Goal: Complete application form: Complete application form

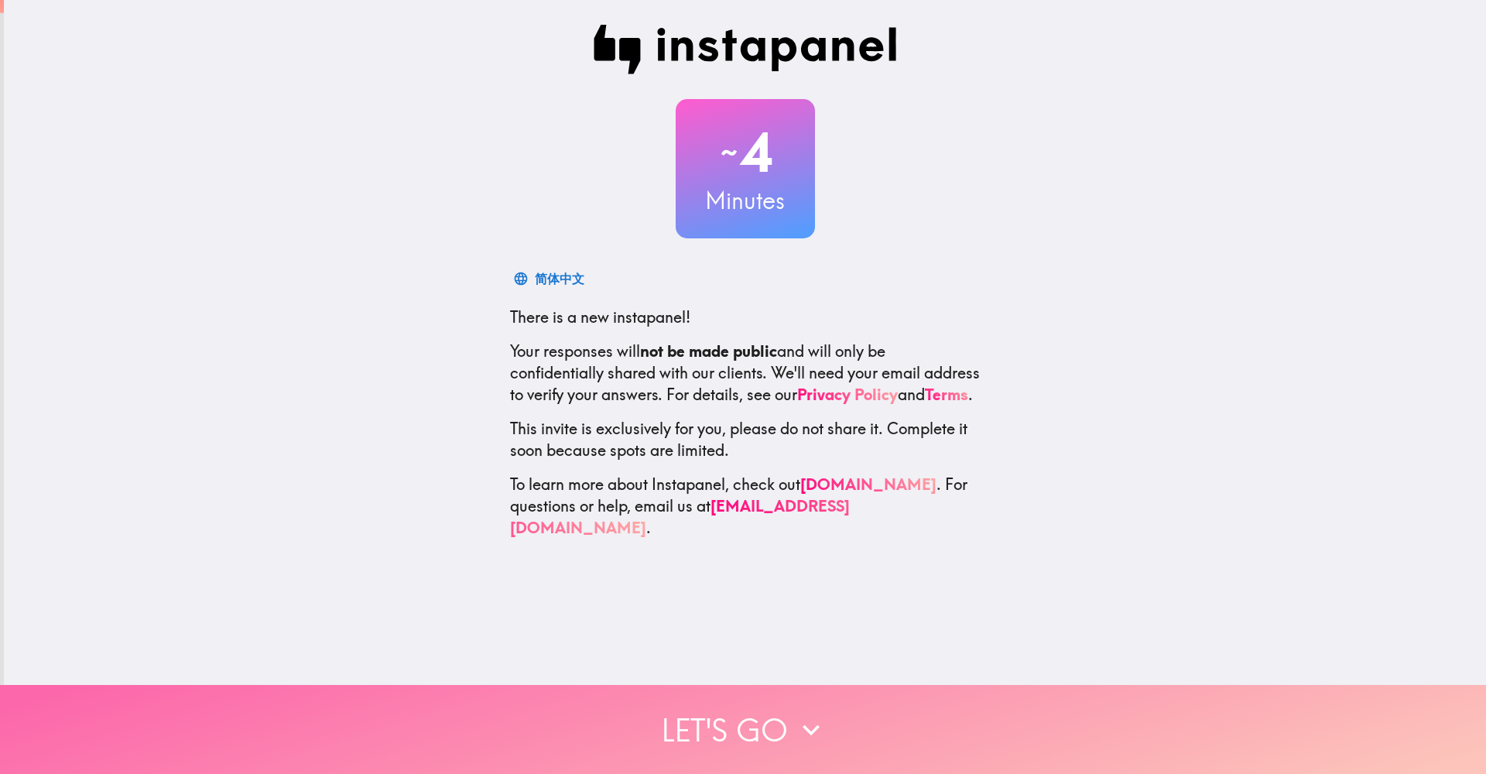
drag, startPoint x: 721, startPoint y: 709, endPoint x: 714, endPoint y: 706, distance: 8.3
click at [721, 709] on button "Let's go" at bounding box center [743, 729] width 1486 height 89
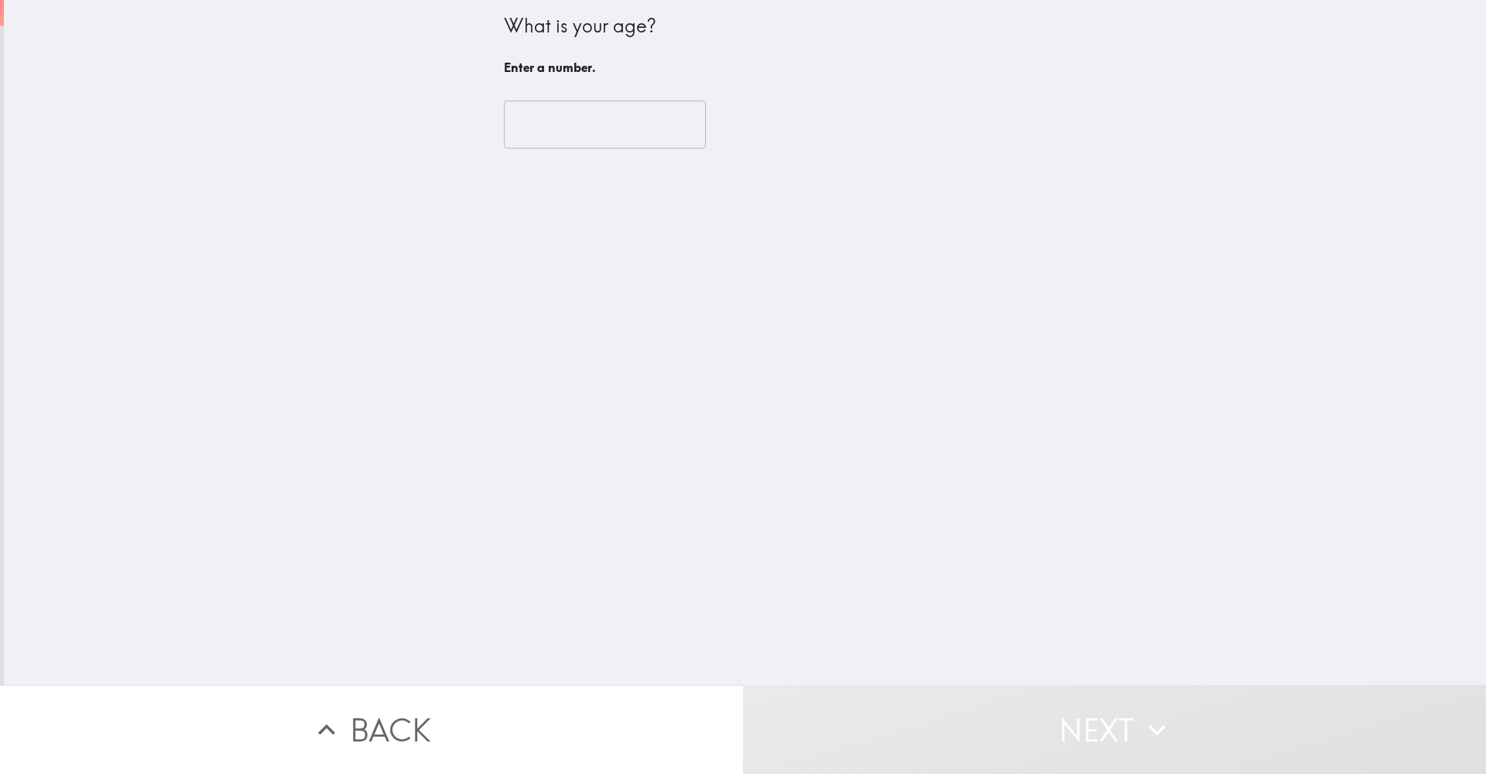
click at [614, 141] on input "number" at bounding box center [605, 125] width 202 height 48
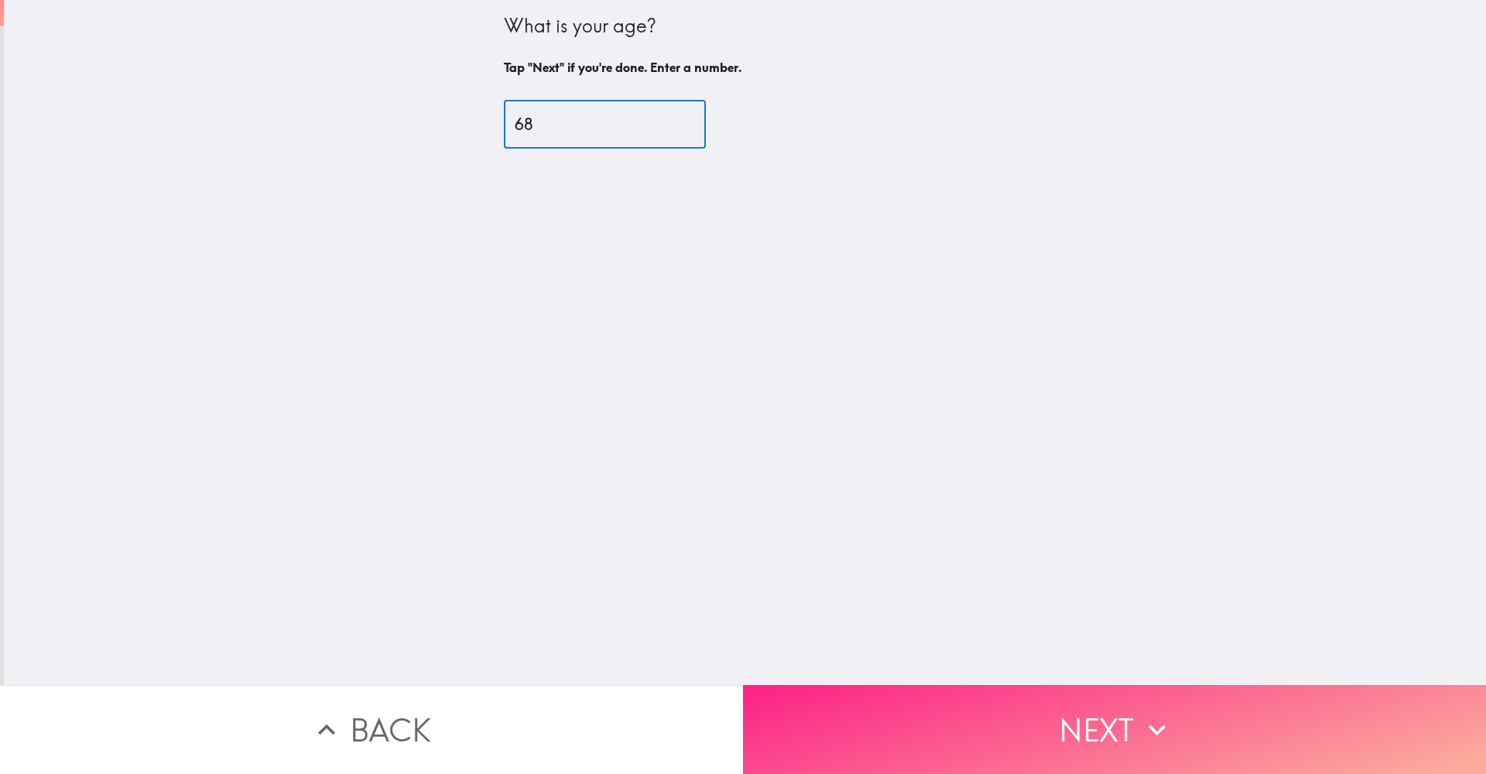
type input "68"
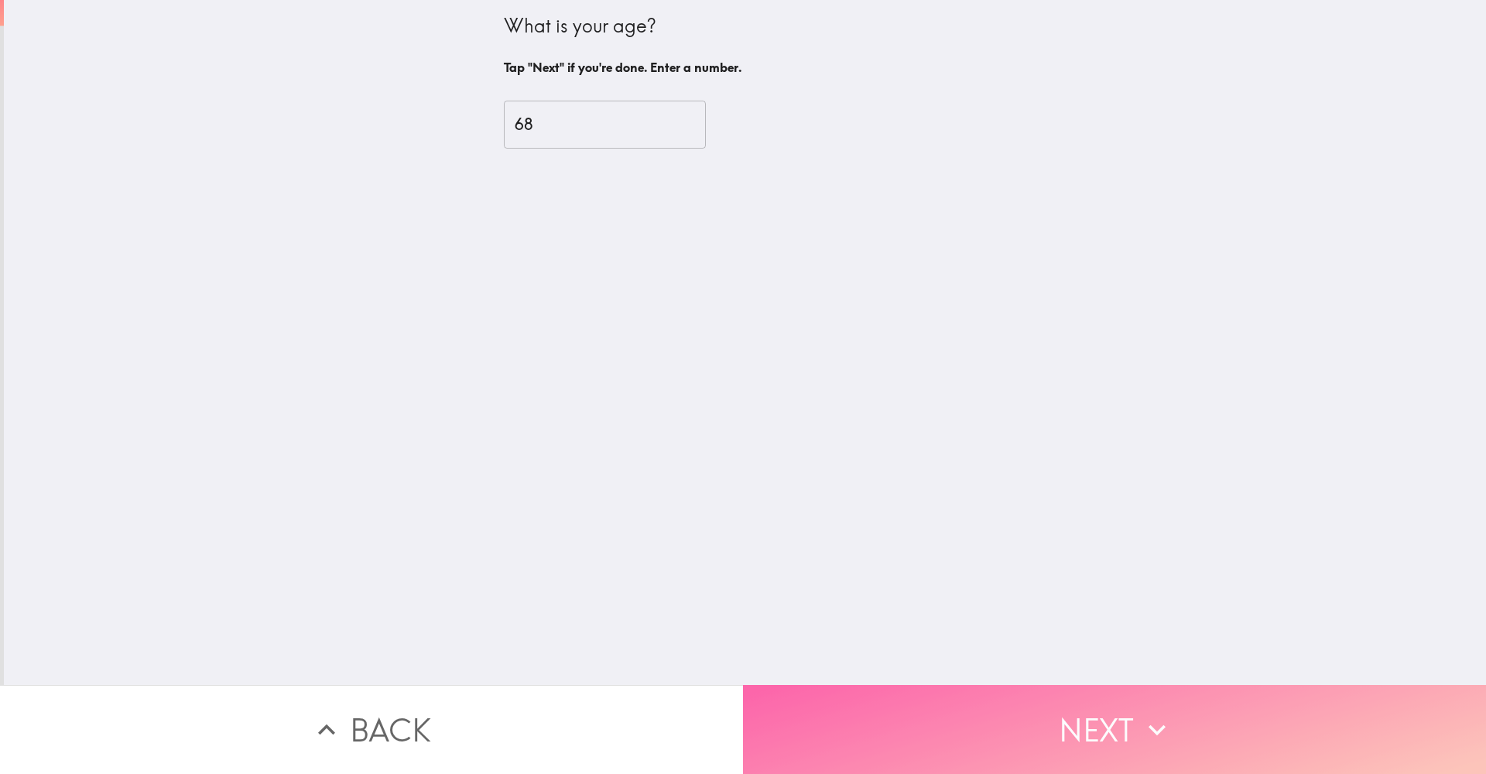
click at [927, 745] on button "Next" at bounding box center [1114, 729] width 743 height 89
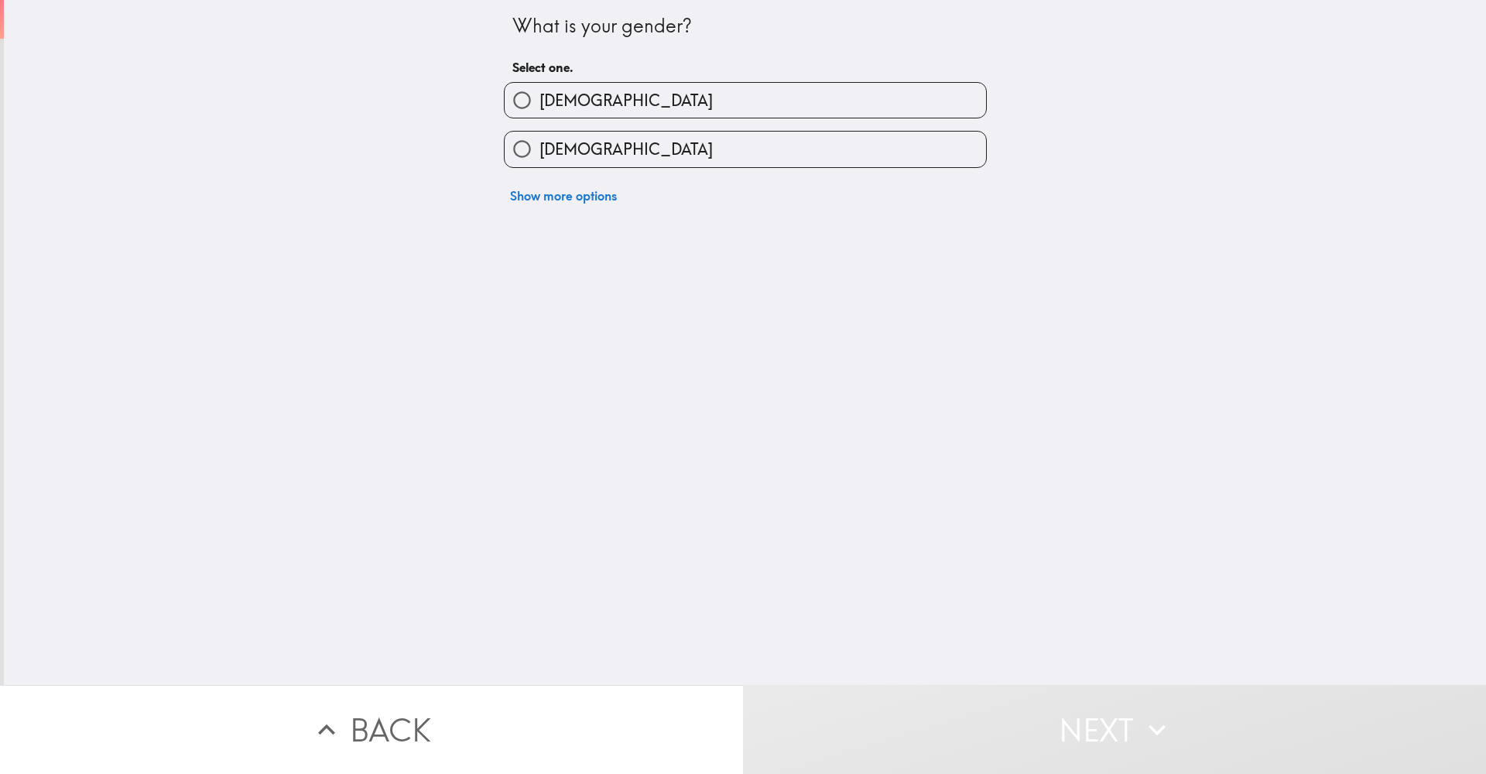
click at [631, 104] on label "[DEMOGRAPHIC_DATA]" at bounding box center [745, 100] width 481 height 35
click at [539, 104] on input "[DEMOGRAPHIC_DATA]" at bounding box center [522, 100] width 35 height 35
radio input "true"
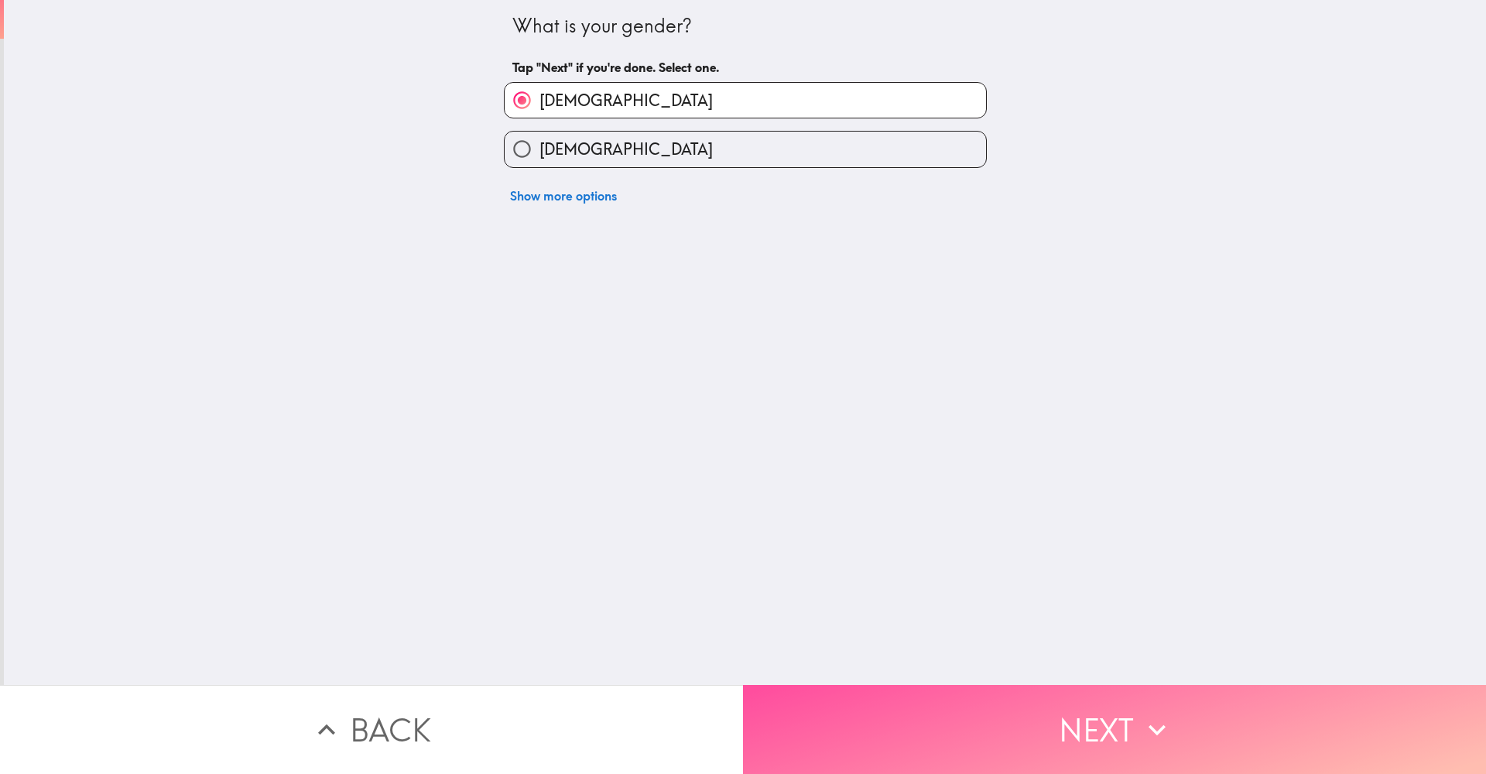
drag, startPoint x: 1025, startPoint y: 743, endPoint x: 1012, endPoint y: 737, distance: 14.5
click at [1022, 739] on button "Next" at bounding box center [1114, 729] width 743 height 89
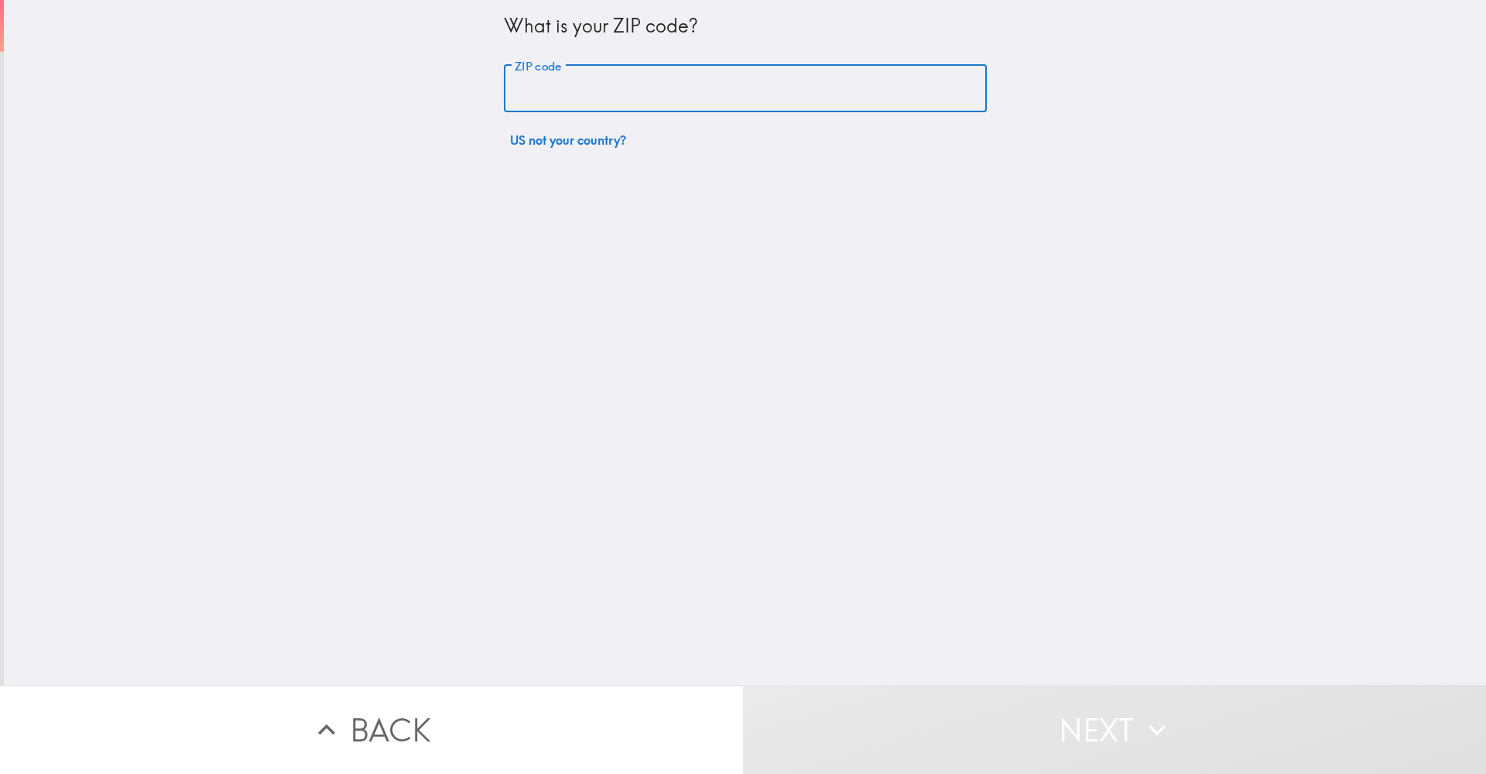
click at [599, 94] on input "ZIP code" at bounding box center [745, 89] width 483 height 48
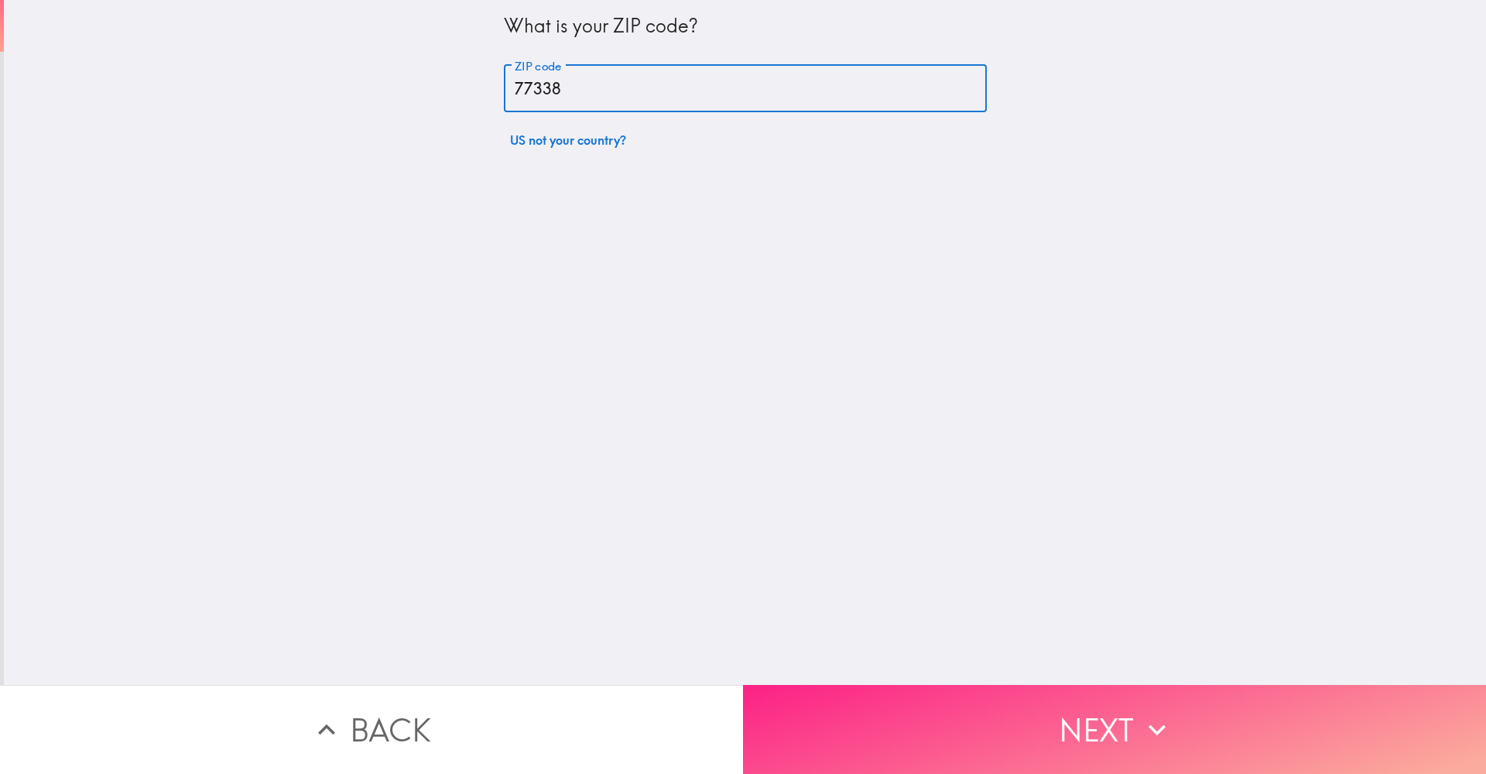
type input "77338"
click at [1008, 724] on button "Next" at bounding box center [1114, 729] width 743 height 89
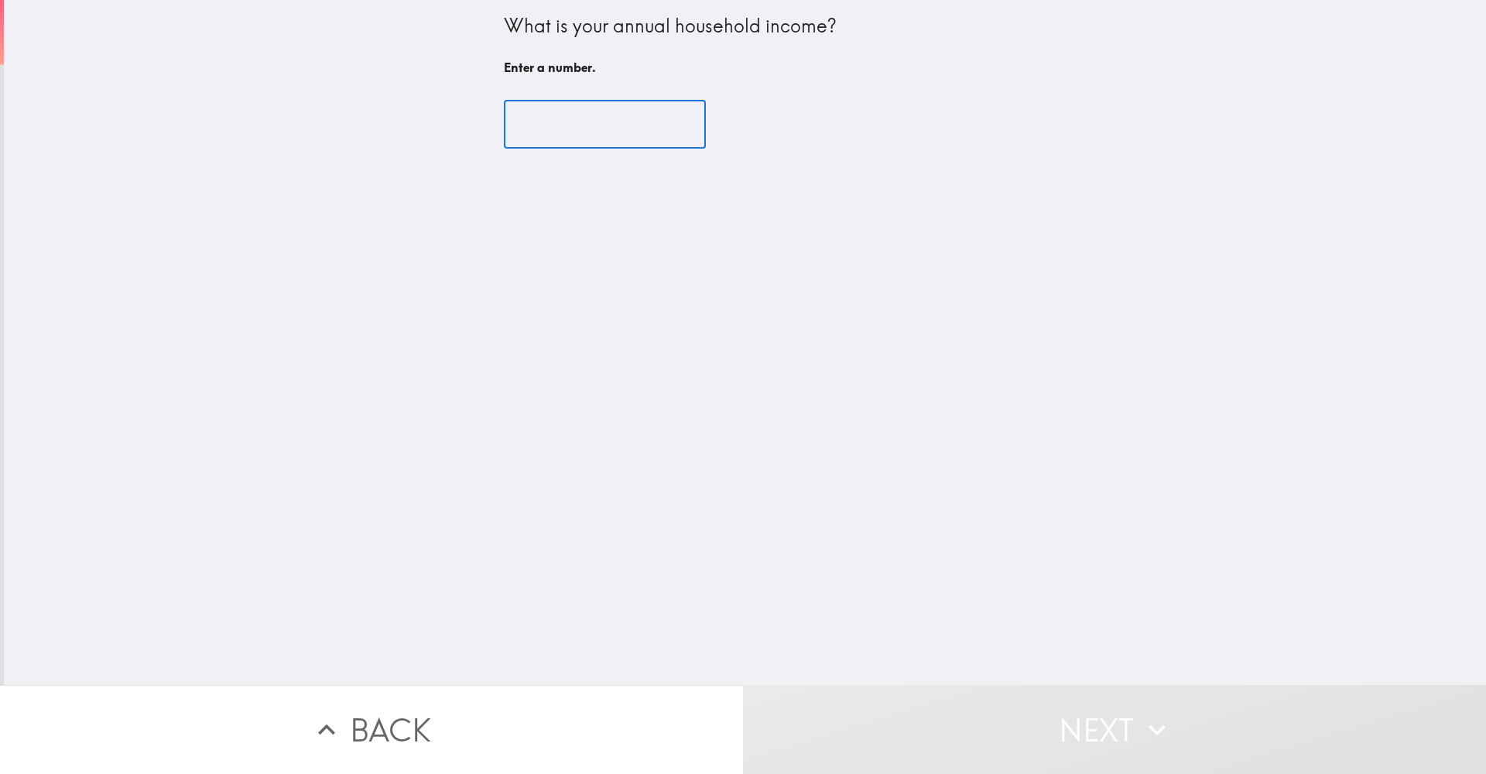
click at [604, 115] on input "number" at bounding box center [605, 125] width 202 height 48
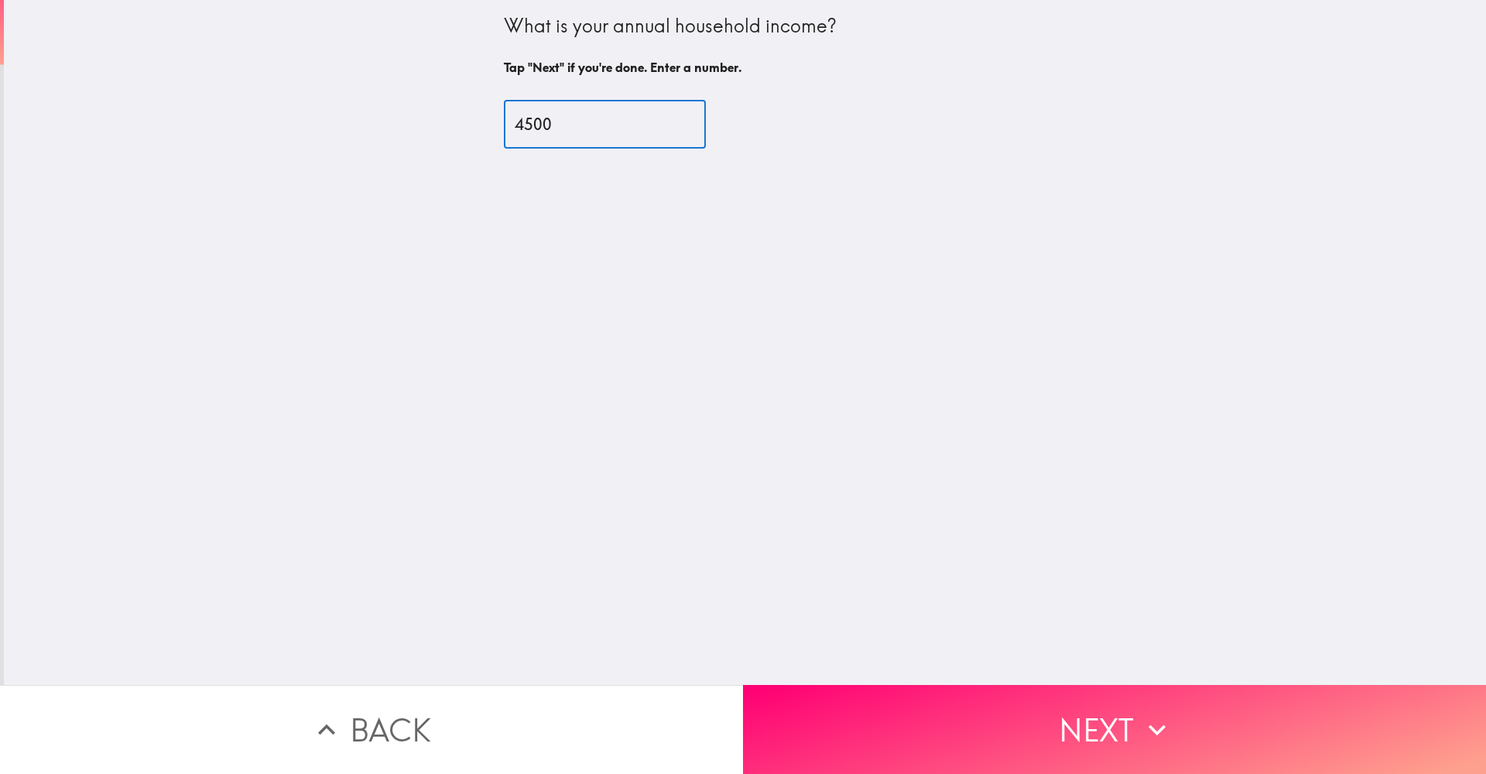
type input "45000"
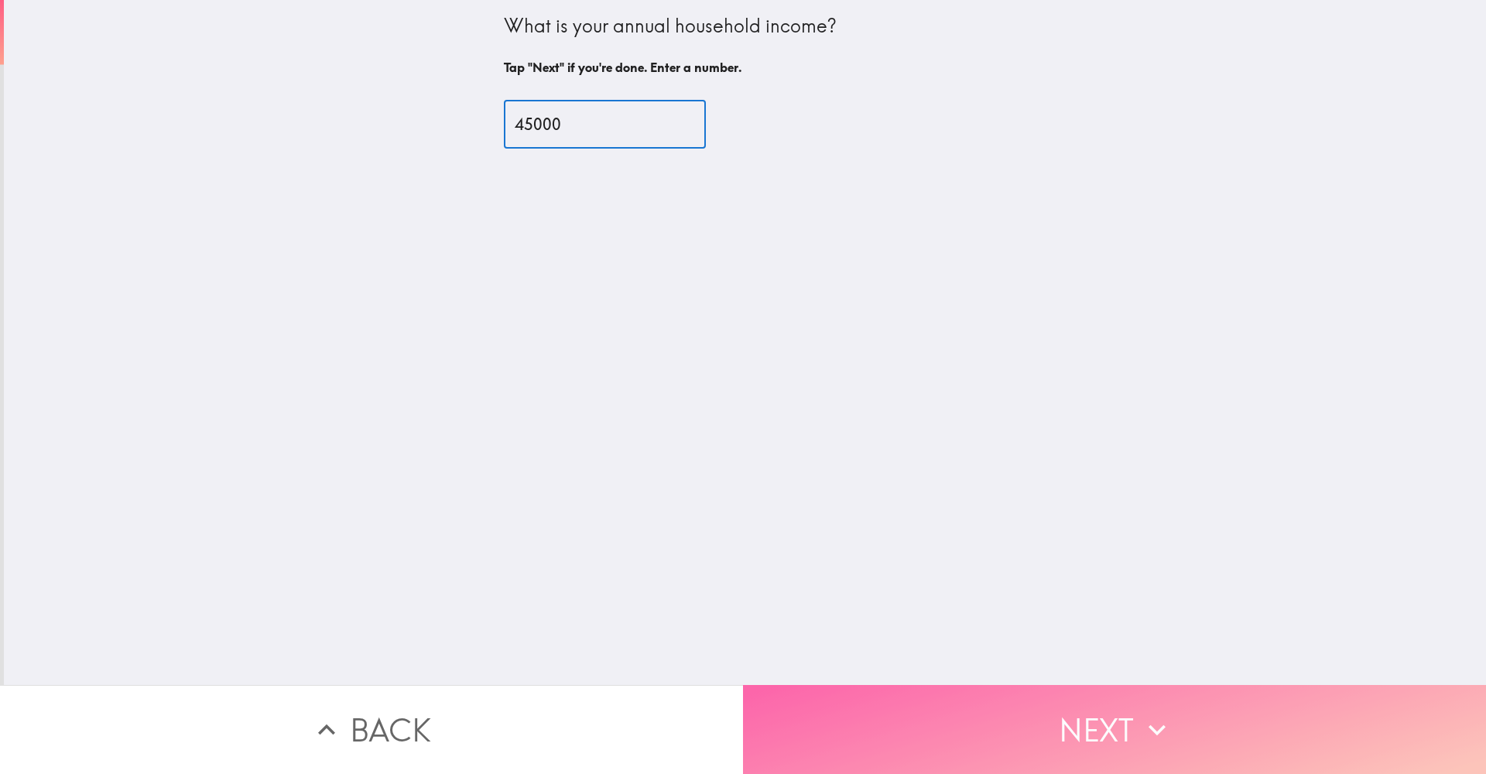
click at [865, 711] on button "Next" at bounding box center [1114, 729] width 743 height 89
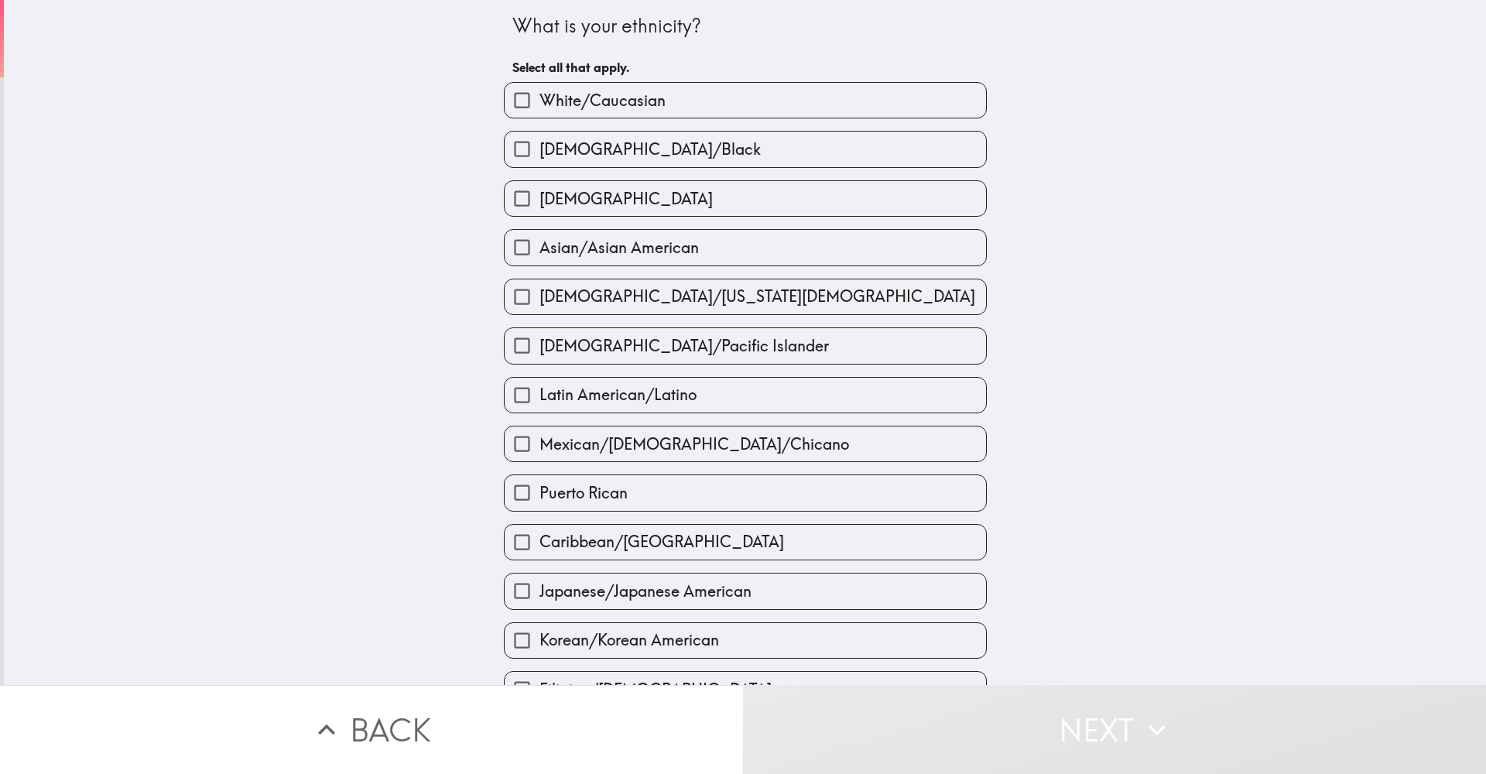
click at [617, 204] on label "[DEMOGRAPHIC_DATA]" at bounding box center [745, 198] width 481 height 35
click at [539, 204] on input "[DEMOGRAPHIC_DATA]" at bounding box center [522, 198] width 35 height 35
checkbox input "true"
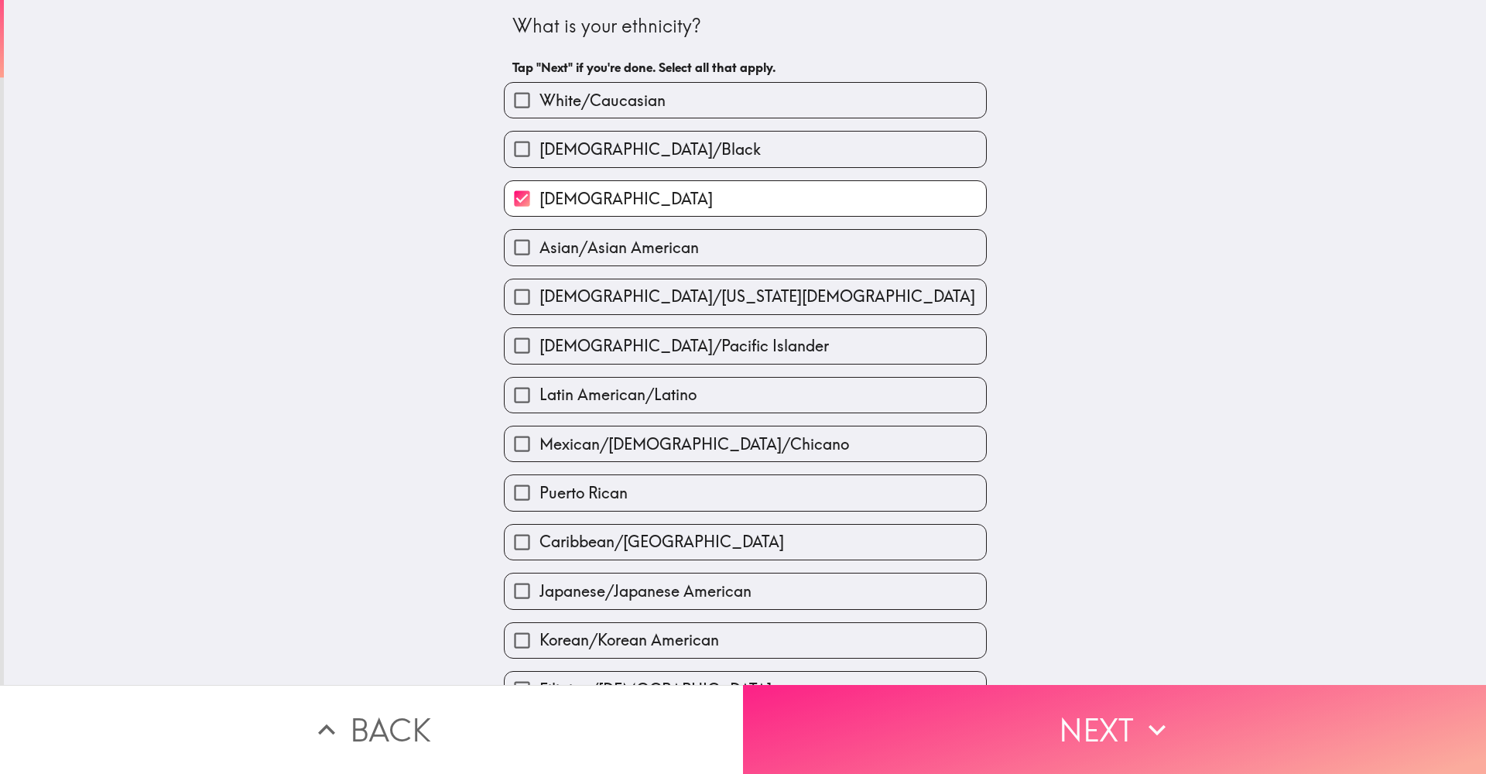
click at [940, 710] on button "Next" at bounding box center [1114, 729] width 743 height 89
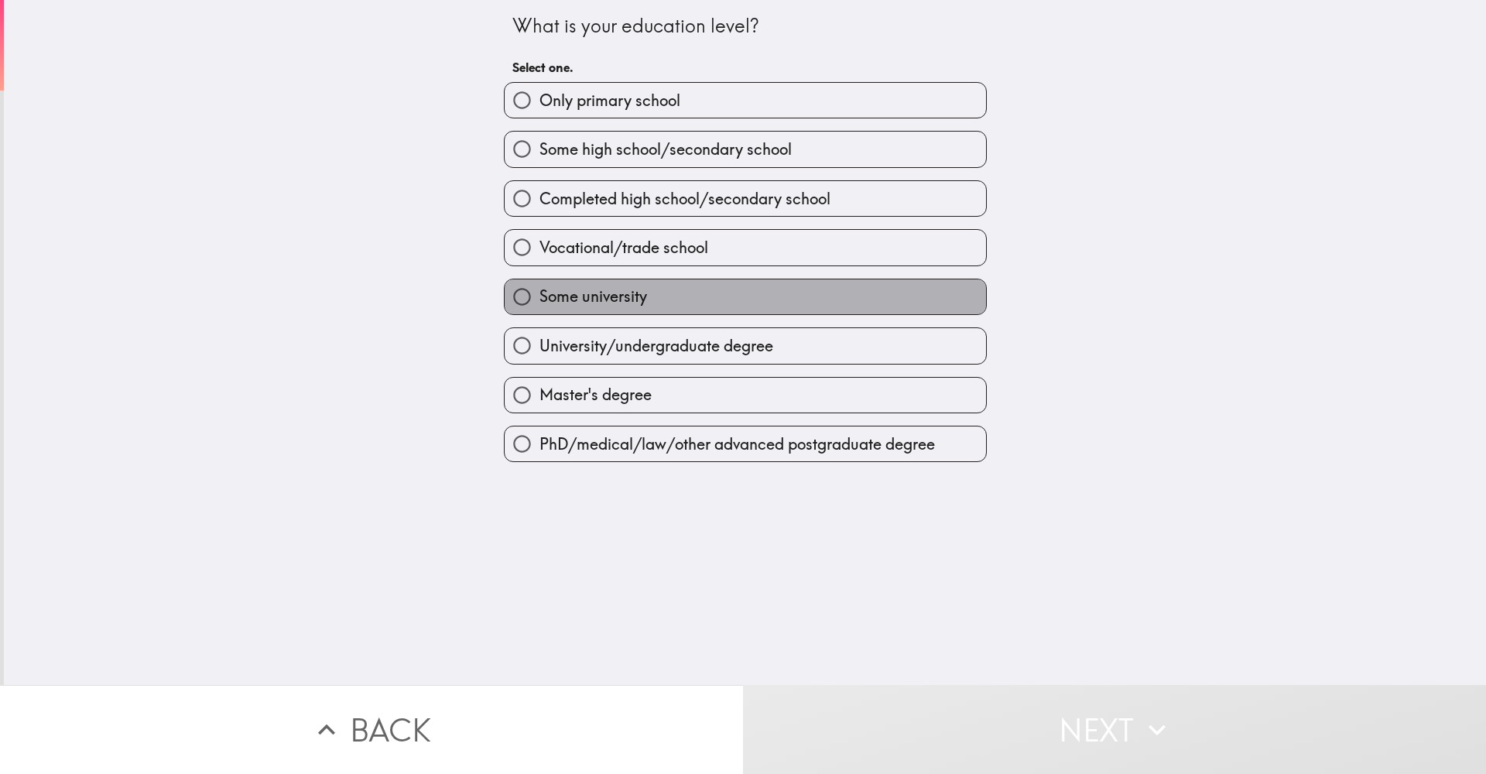
click at [609, 298] on span "Some university" at bounding box center [593, 297] width 108 height 22
click at [539, 298] on input "Some university" at bounding box center [522, 296] width 35 height 35
radio input "true"
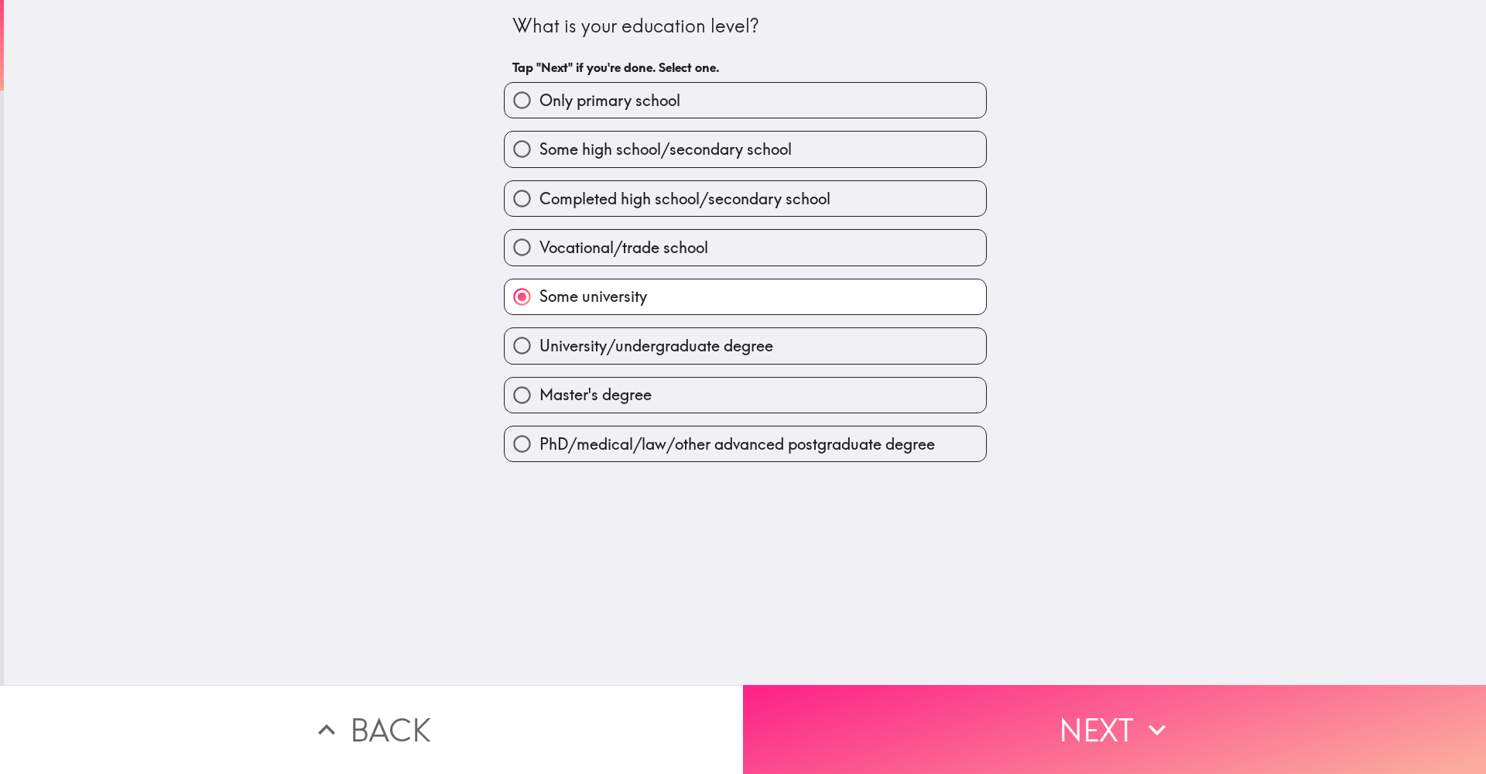
click at [807, 701] on button "Next" at bounding box center [1114, 729] width 743 height 89
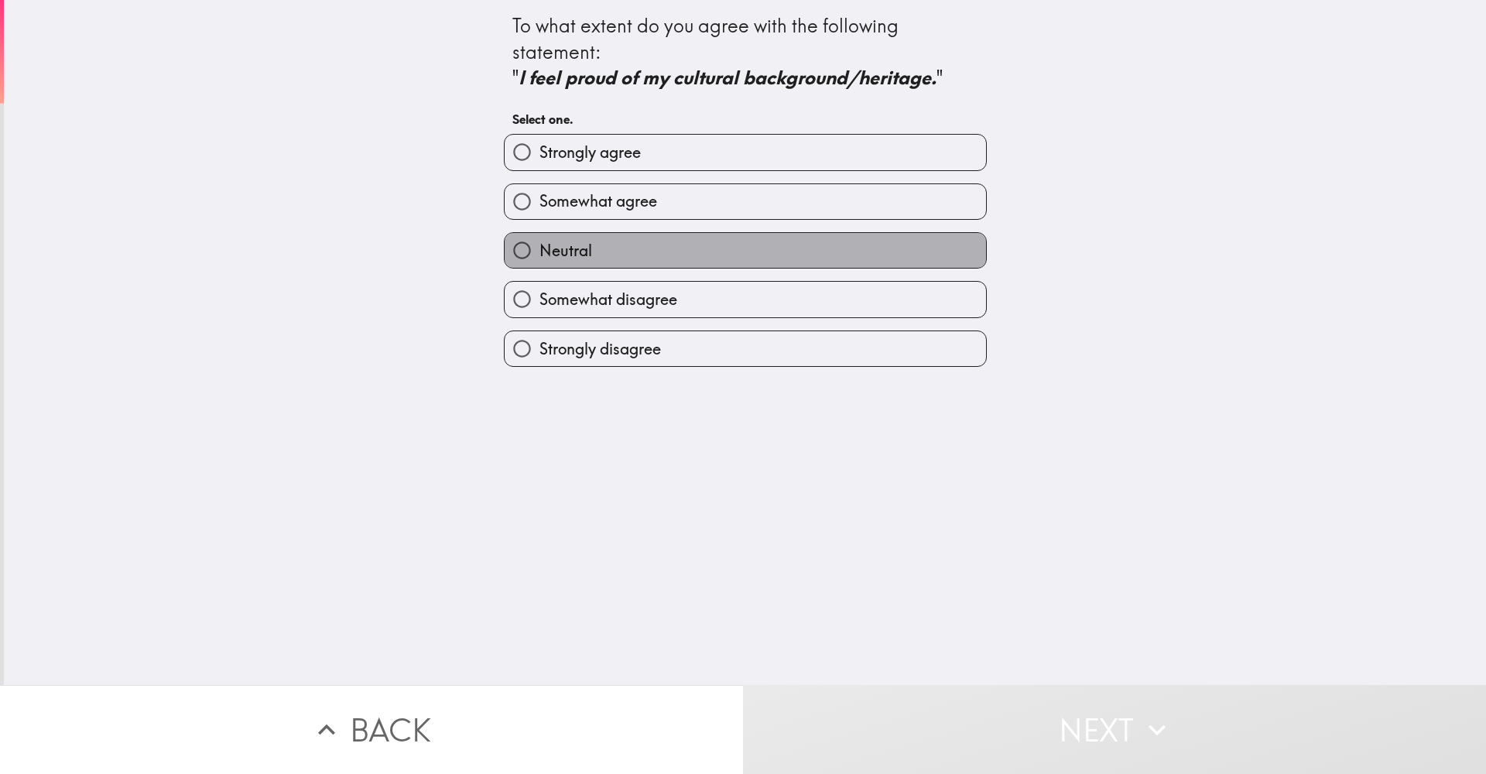
click at [635, 251] on label "Neutral" at bounding box center [745, 250] width 481 height 35
click at [539, 251] on input "Neutral" at bounding box center [522, 250] width 35 height 35
radio input "true"
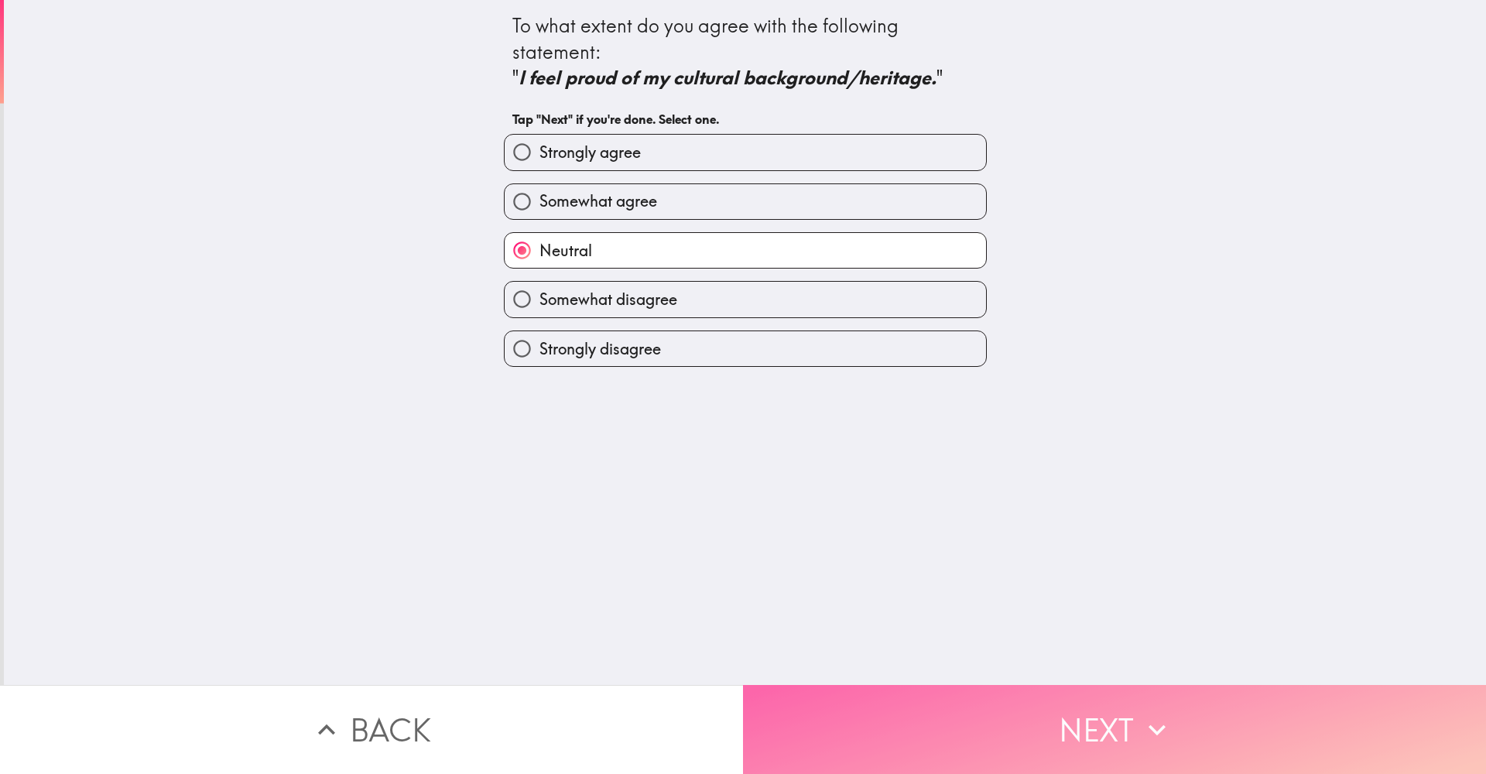
click at [842, 694] on button "Next" at bounding box center [1114, 729] width 743 height 89
